Goal: Use online tool/utility: Use online tool/utility

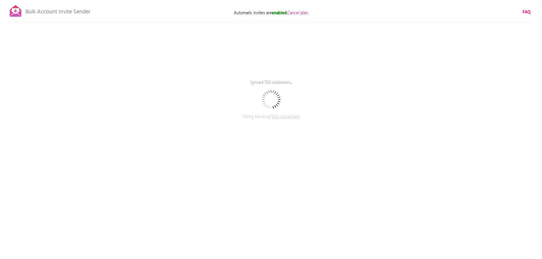
click at [280, 117] on span "Skip rescanning" at bounding box center [286, 116] width 28 height 7
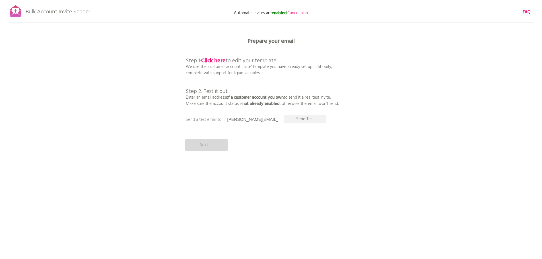
click at [202, 147] on p "Next →" at bounding box center [206, 144] width 43 height 11
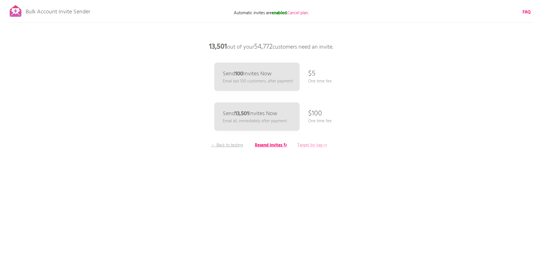
click at [308, 145] on b "Target by tag ↦" at bounding box center [312, 145] width 30 height 7
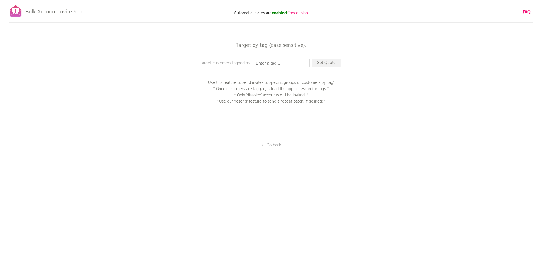
click at [268, 60] on input "text" at bounding box center [281, 63] width 57 height 9
type input "m"
type input "MJ0625"
click at [322, 60] on p "Get Quote" at bounding box center [326, 63] width 28 height 9
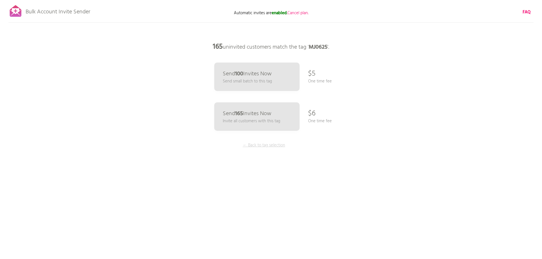
click at [261, 146] on p "← Back to tag selection" at bounding box center [264, 145] width 43 height 6
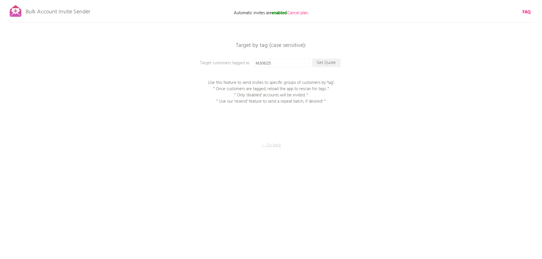
click at [266, 145] on p "← Go back" at bounding box center [271, 145] width 57 height 6
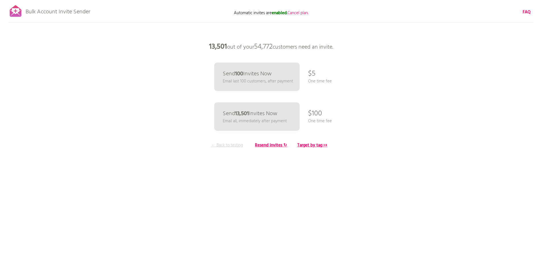
click at [238, 145] on p "← Back to testing" at bounding box center [227, 145] width 43 height 6
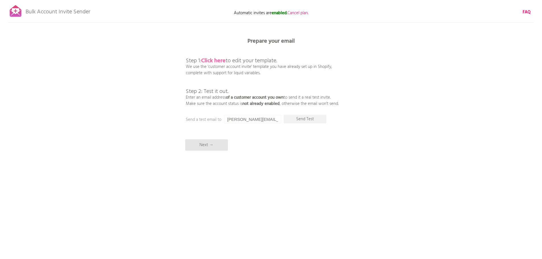
click at [219, 60] on b "Click here" at bounding box center [213, 60] width 24 height 9
